Goal: Task Accomplishment & Management: Manage account settings

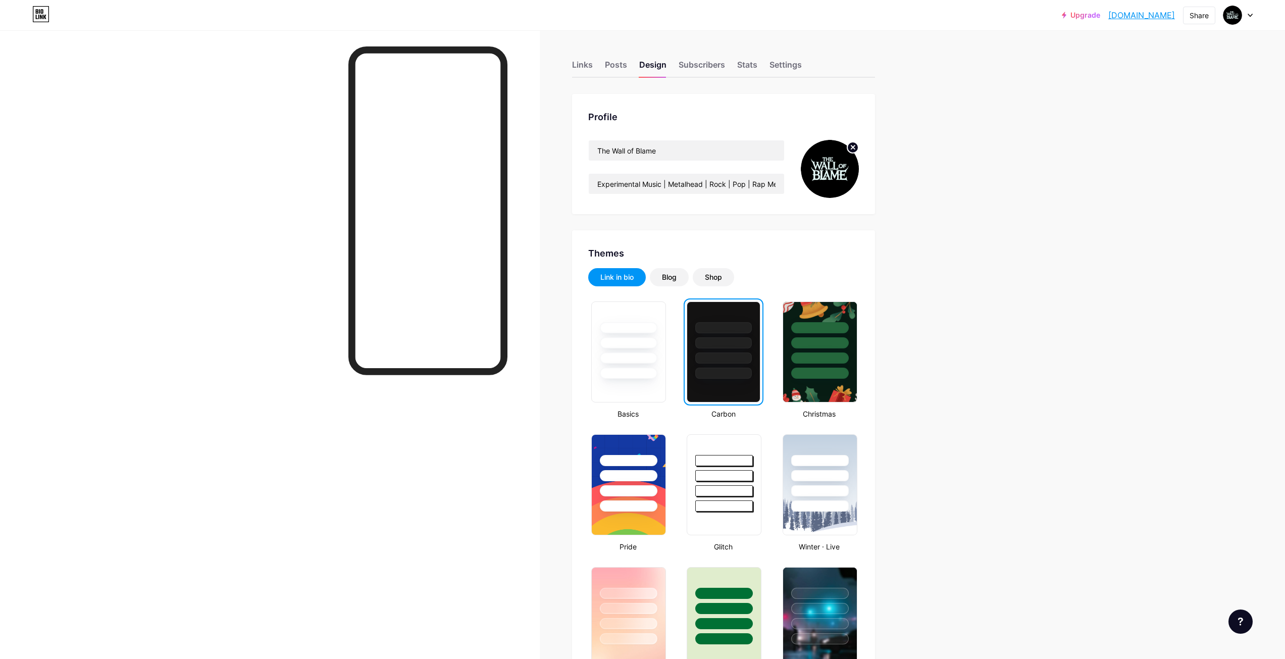
scroll to position [576, 0]
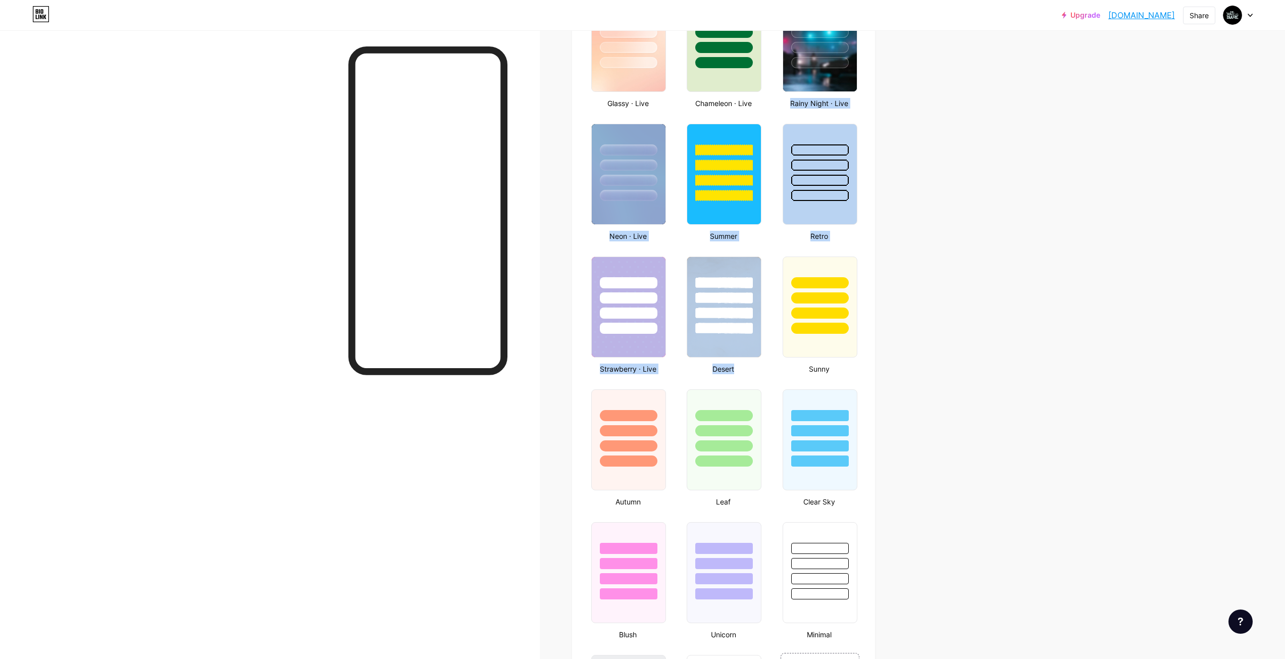
drag, startPoint x: 1285, startPoint y: 356, endPoint x: 1289, endPoint y: 70, distance: 286.3
click at [1285, 70] on html "Upgrade [DOMAIN_NAME]... [DOMAIN_NAME] Share Switch accounts The Wall of Blame …" at bounding box center [642, 283] width 1285 height 1718
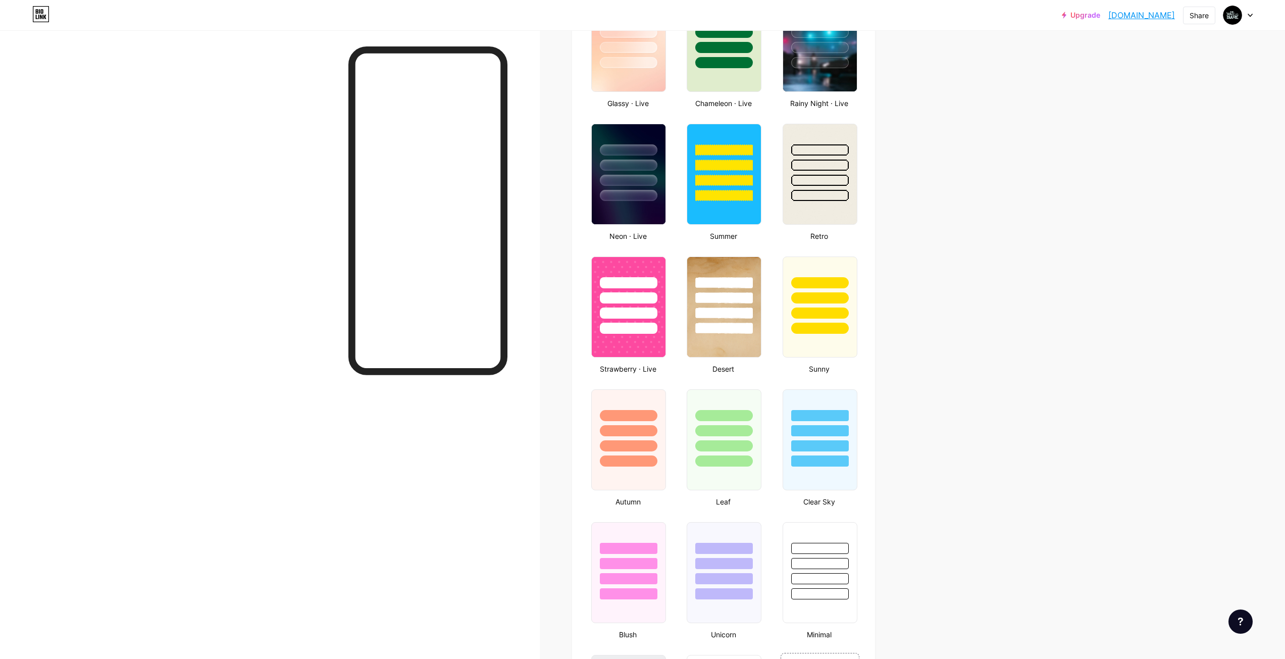
drag, startPoint x: 173, startPoint y: 119, endPoint x: 68, endPoint y: 1, distance: 157.8
click at [171, 117] on div at bounding box center [270, 359] width 540 height 659
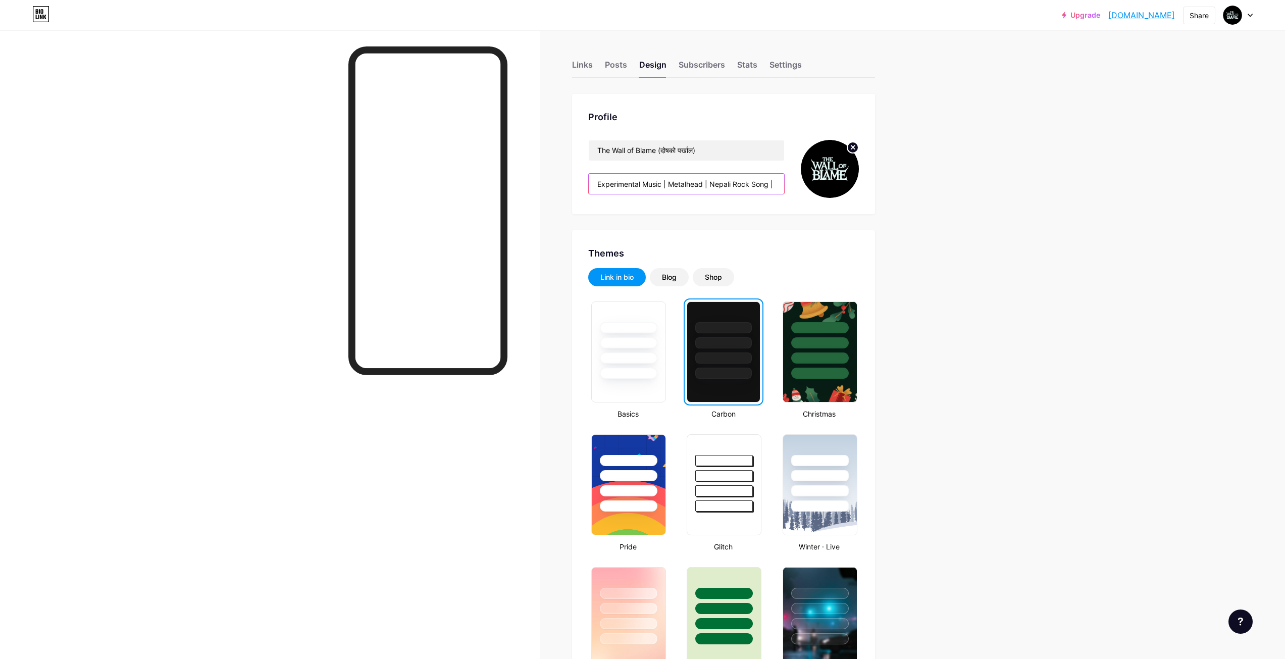
click at [693, 185] on input "Experimental Music | Metalhead | Nepali Rock Song | Nepali Pop Song | Nepali Ra…" at bounding box center [686, 184] width 195 height 20
click at [670, 277] on div "Blog" at bounding box center [669, 277] width 15 height 10
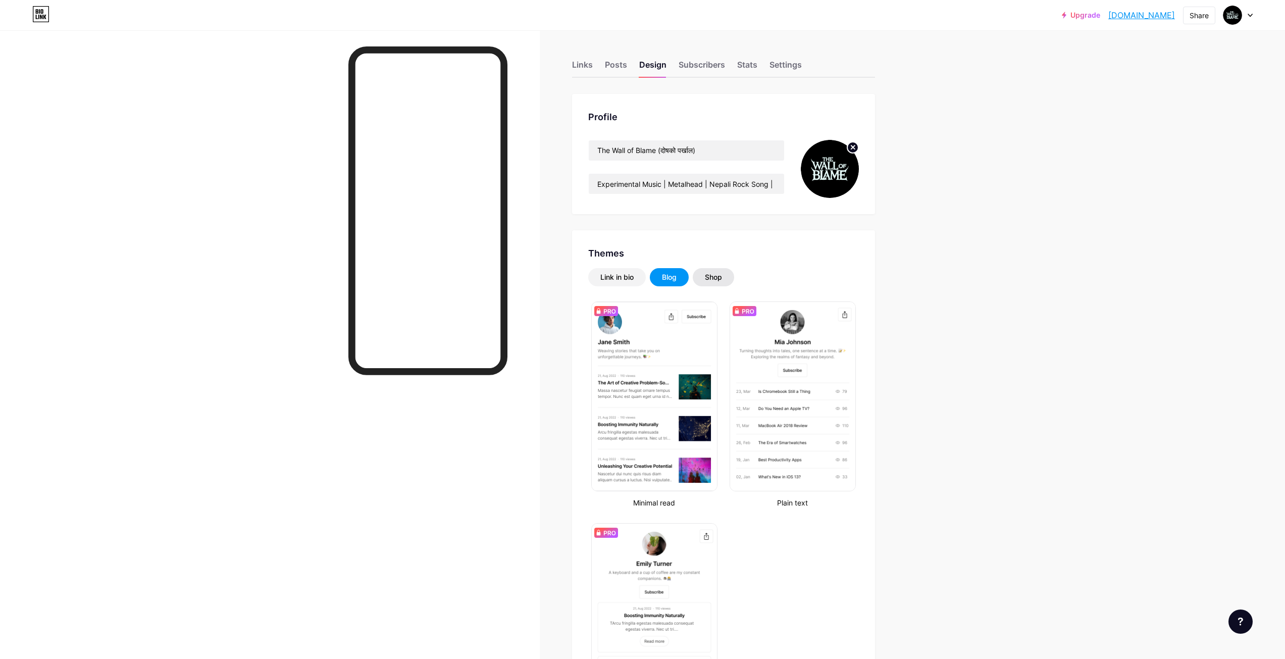
click at [714, 279] on div "Shop" at bounding box center [713, 277] width 17 height 10
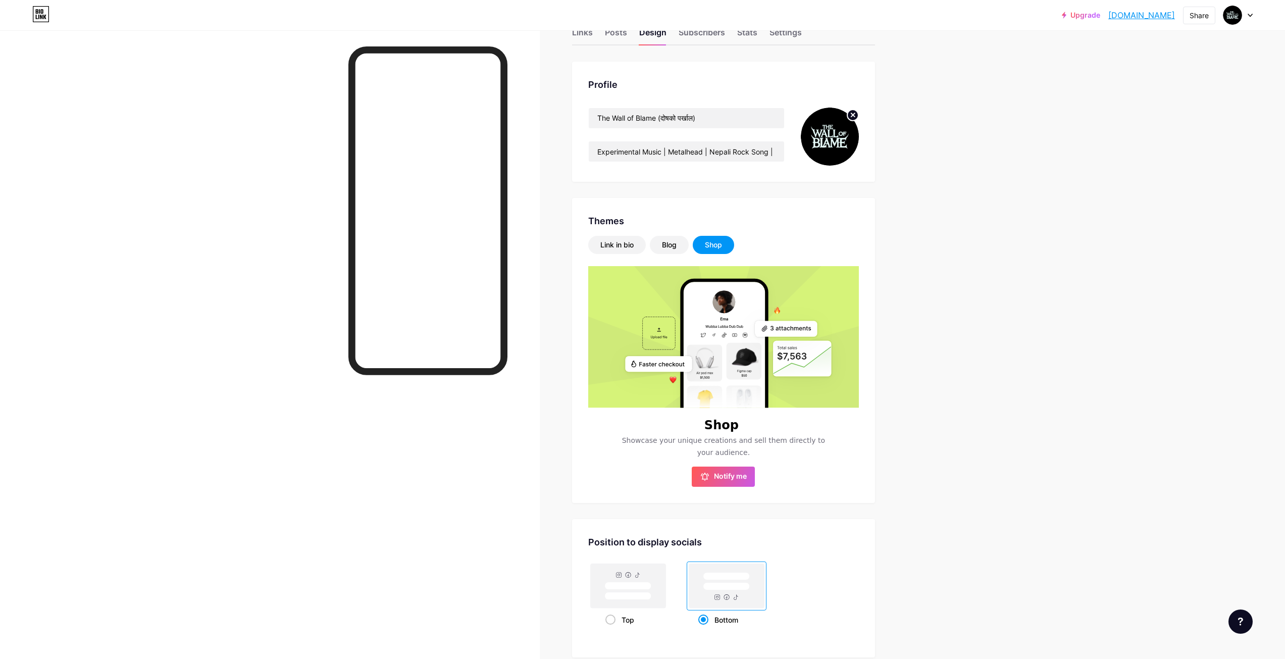
scroll to position [50, 0]
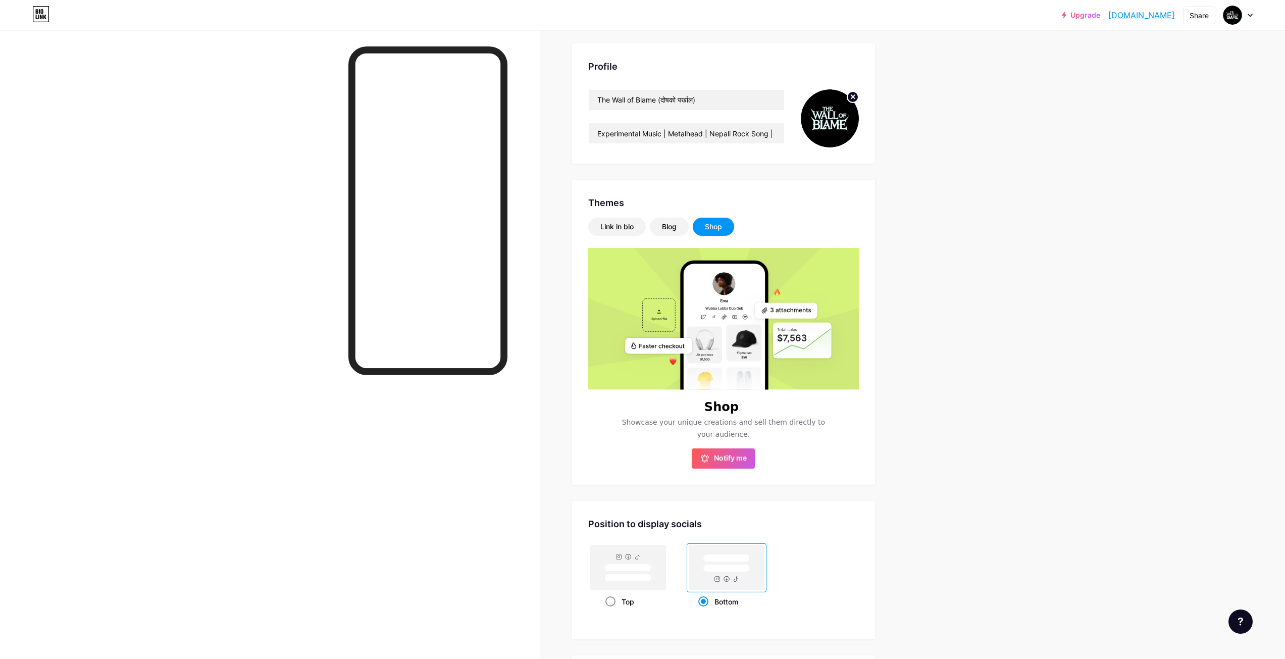
click at [616, 599] on span at bounding box center [610, 601] width 10 height 10
click at [612, 611] on input "Top" at bounding box center [608, 614] width 7 height 7
radio input "true"
click at [616, 234] on div "Link in bio" at bounding box center [617, 227] width 58 height 18
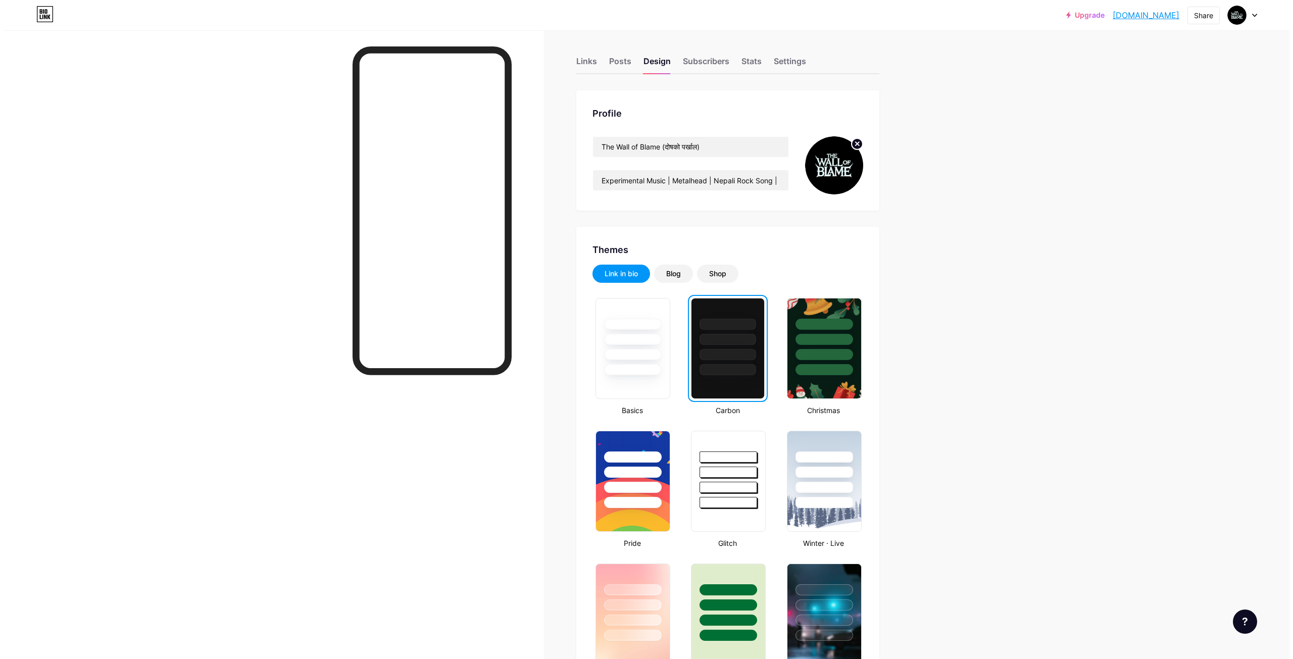
scroll to position [0, 0]
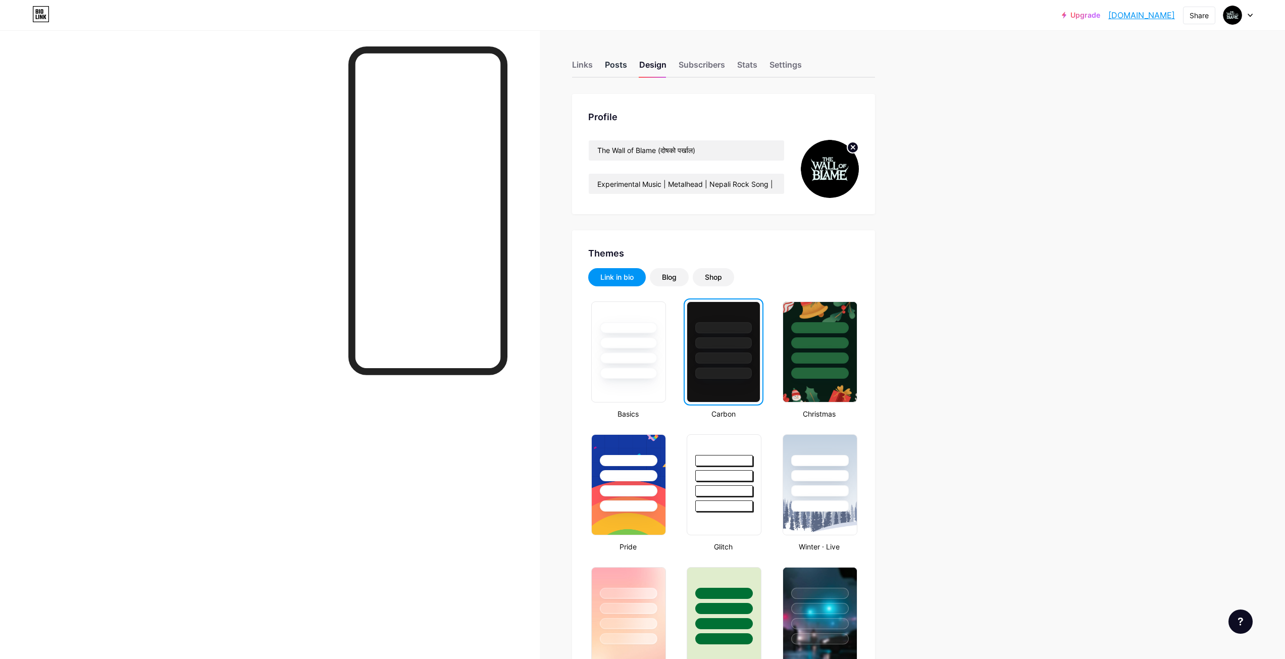
click at [621, 64] on div "Posts" at bounding box center [616, 68] width 22 height 18
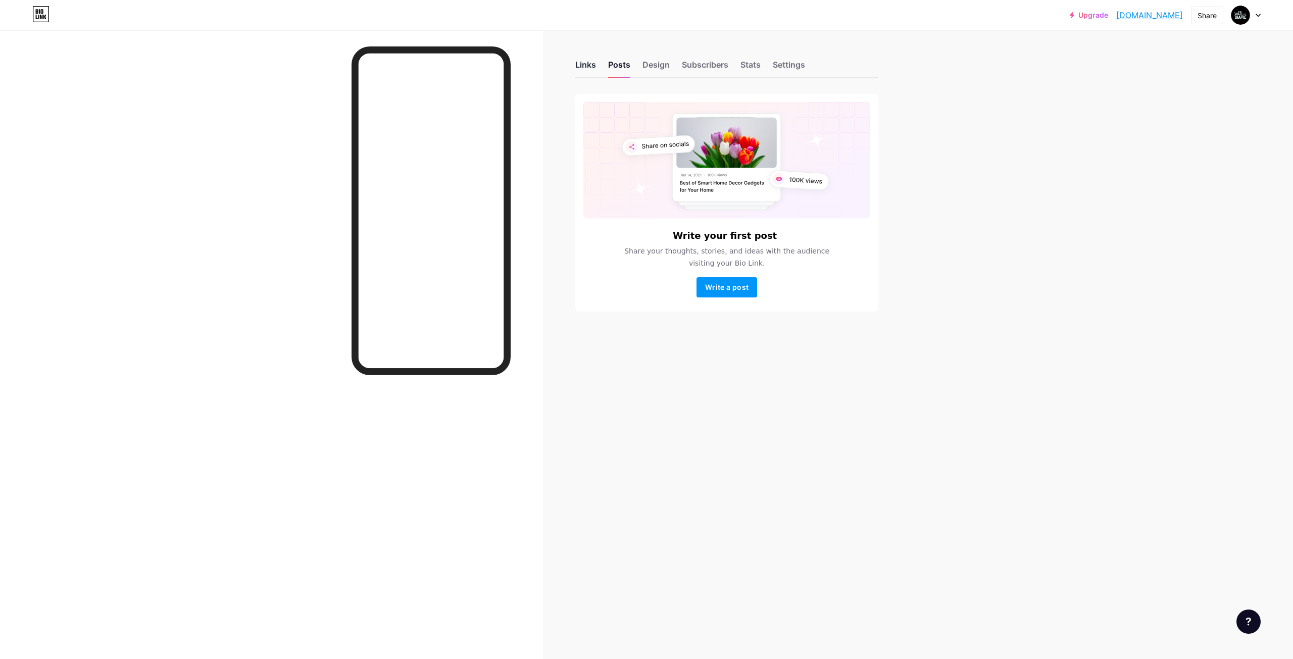
click at [577, 62] on div "Links" at bounding box center [585, 68] width 21 height 18
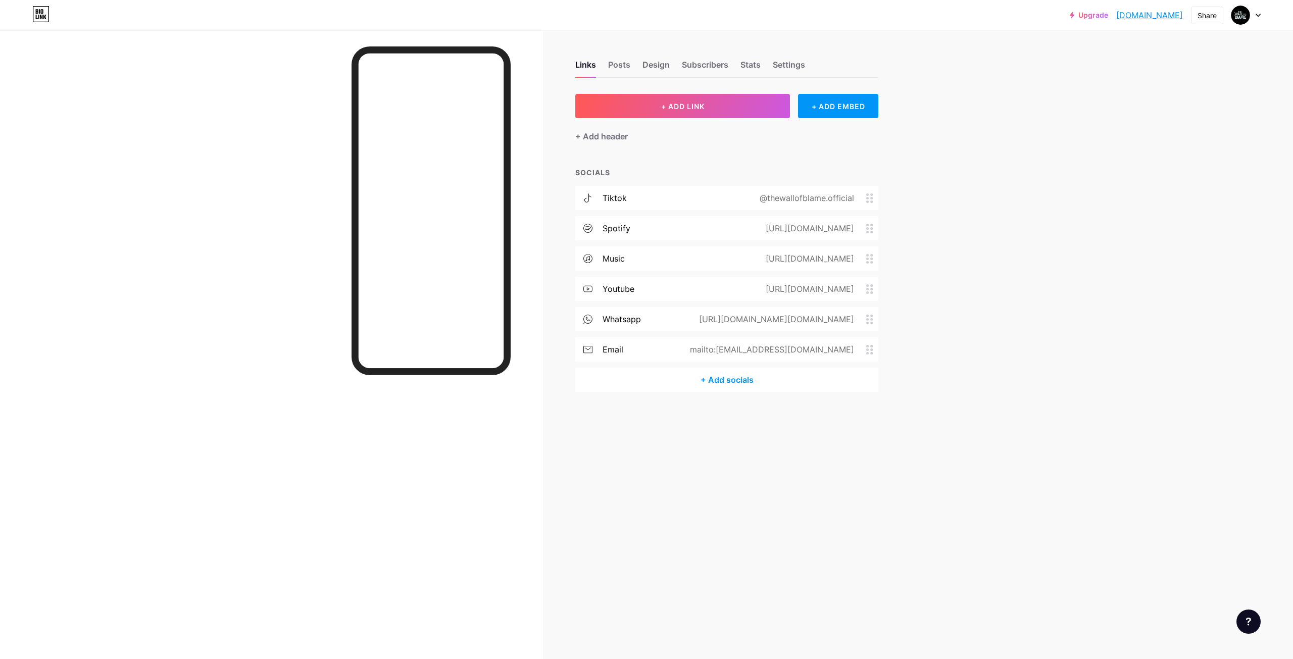
click at [788, 195] on div "@thewallofblame.official" at bounding box center [804, 198] width 123 height 12
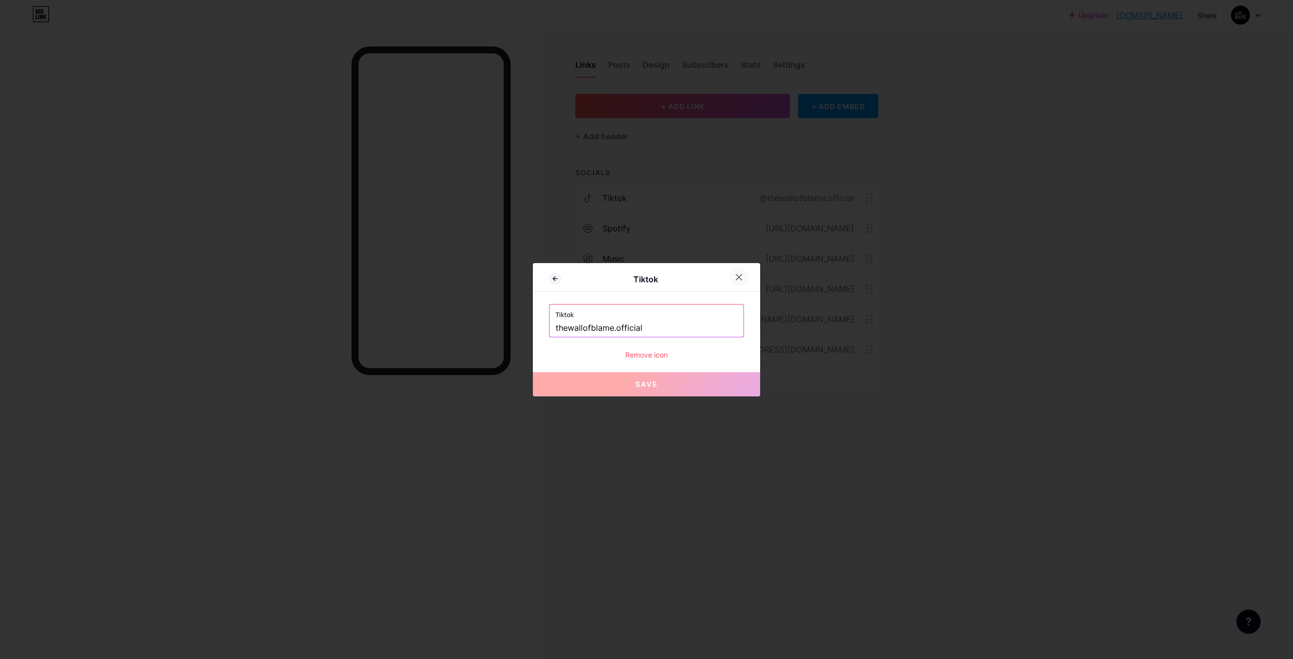
click at [737, 274] on icon at bounding box center [739, 277] width 8 height 8
